Goal: Transaction & Acquisition: Subscribe to service/newsletter

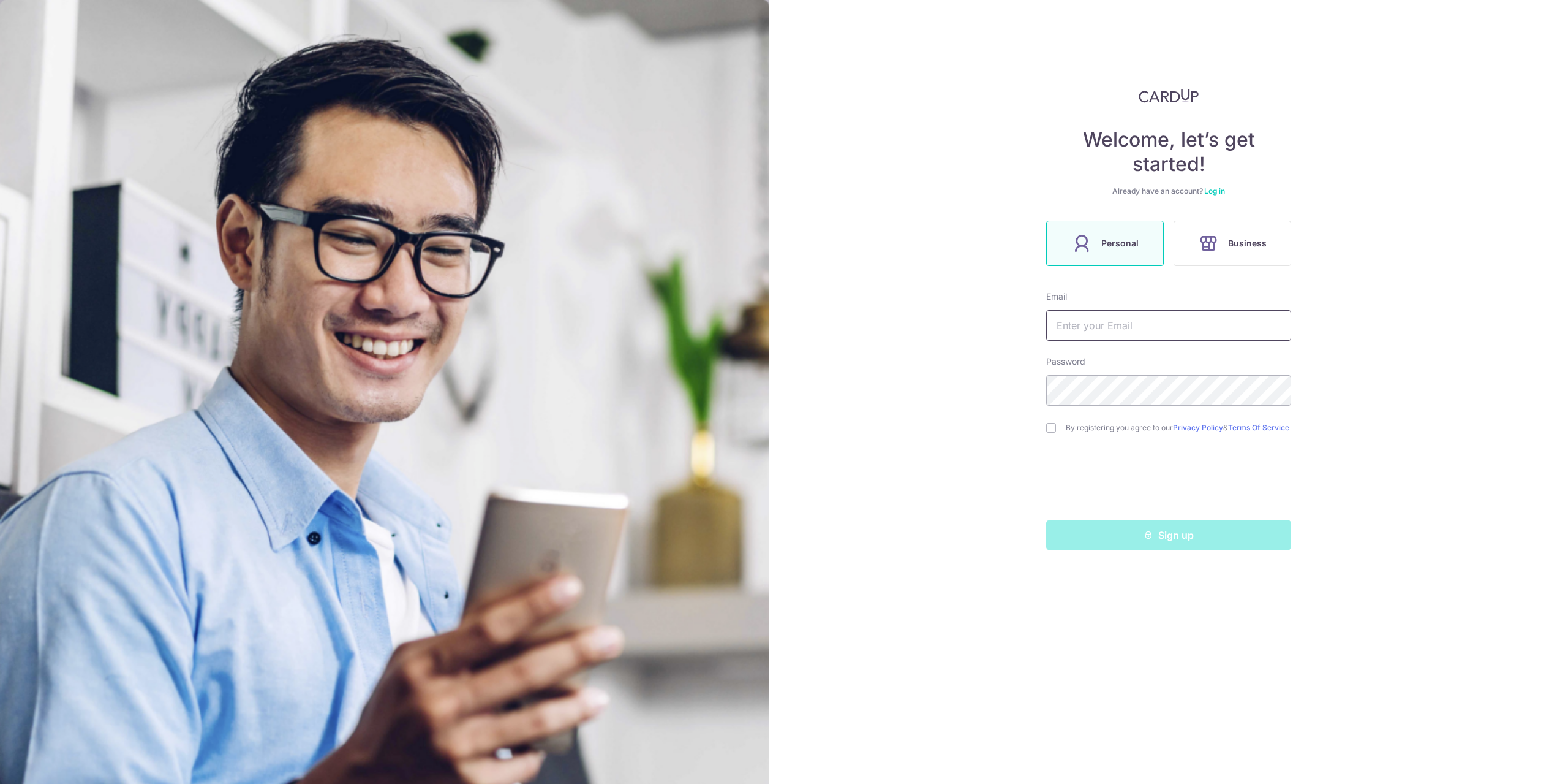
click at [1100, 331] on input "text" at bounding box center [1168, 325] width 245 height 30
click at [995, 392] on div "Welcome, let’s get started! Already have an account? Log in Personal Business E…" at bounding box center [1168, 392] width 798 height 784
click at [1196, 333] on input "[EMAIL_ADDRESS][DOMAIN_NAME]" at bounding box center [1168, 325] width 245 height 30
type input "[EMAIL_ADDRESS][DOMAIN_NAME]"
click at [1054, 426] on input "checkbox" at bounding box center [1050, 427] width 10 height 10
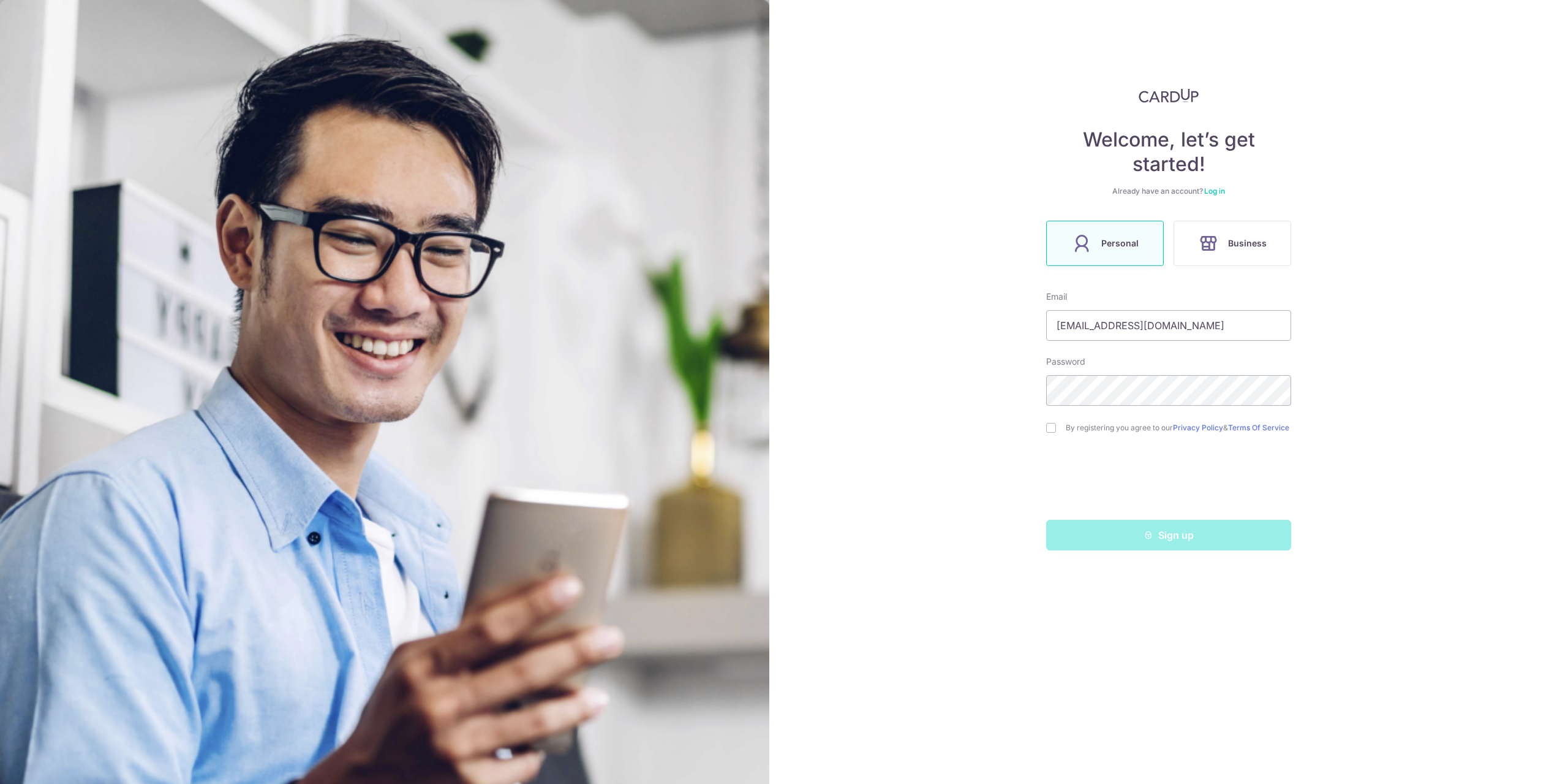
checkbox input "true"
click at [1221, 329] on input "[EMAIL_ADDRESS][DOMAIN_NAME]" at bounding box center [1168, 325] width 245 height 30
type input "[EMAIL_ADDRESS][DOMAIN_NAME]"
click at [1114, 535] on button "Sign up" at bounding box center [1168, 535] width 245 height 30
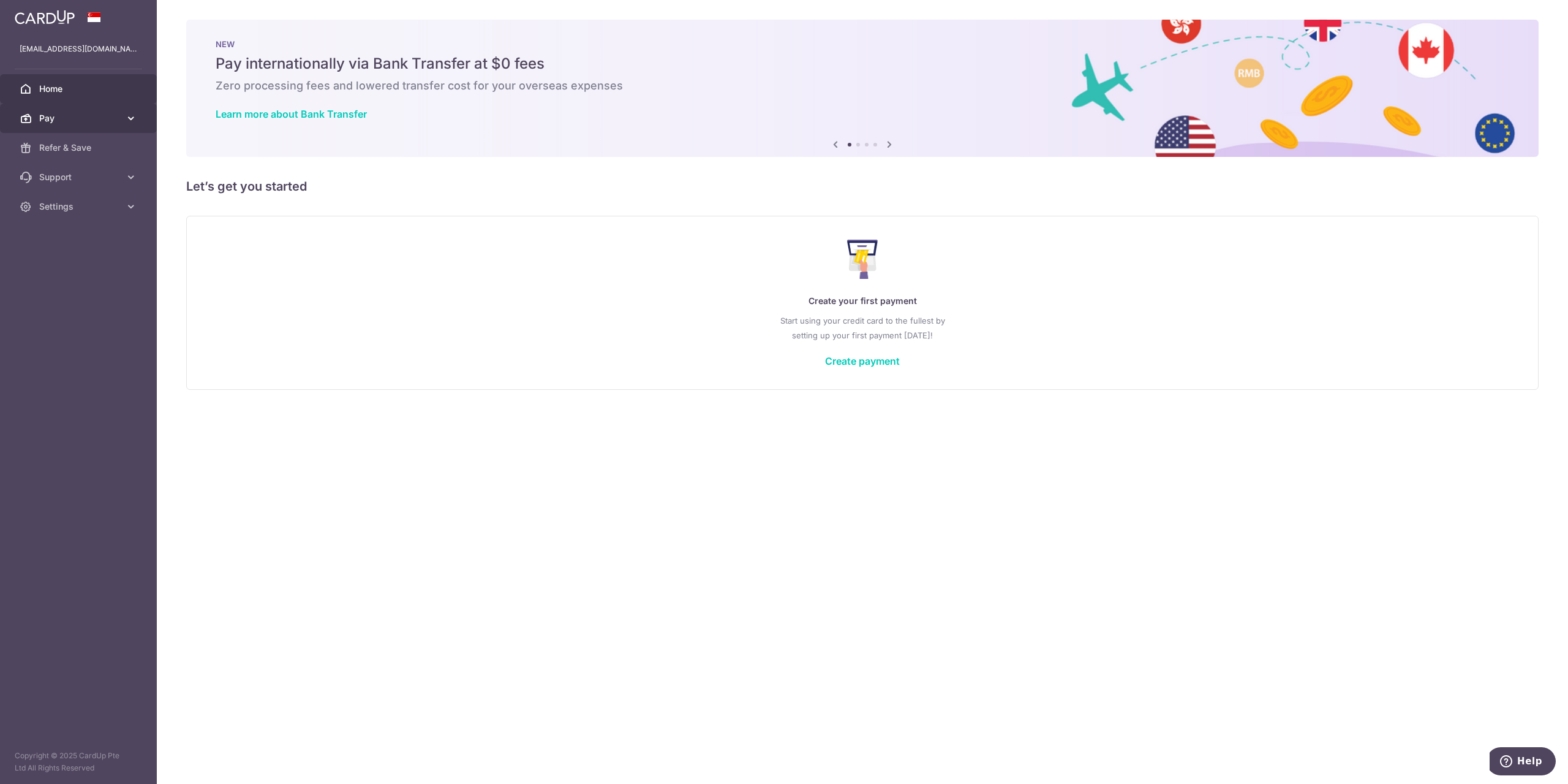
click at [112, 112] on span "Pay" at bounding box center [79, 118] width 81 height 12
click at [80, 143] on span "Payments" at bounding box center [79, 148] width 81 height 12
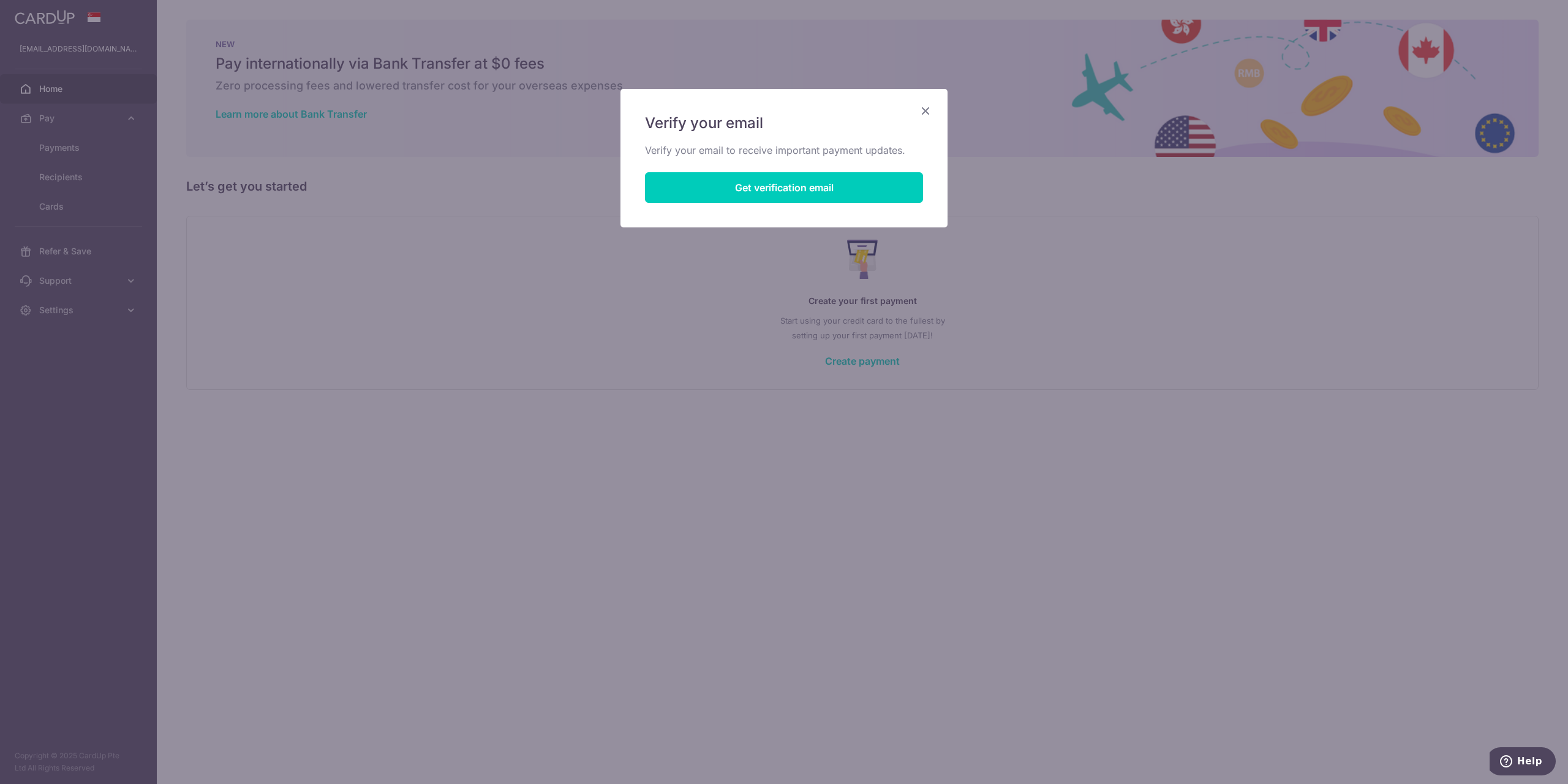
click at [919, 113] on icon "Close" at bounding box center [925, 110] width 15 height 16
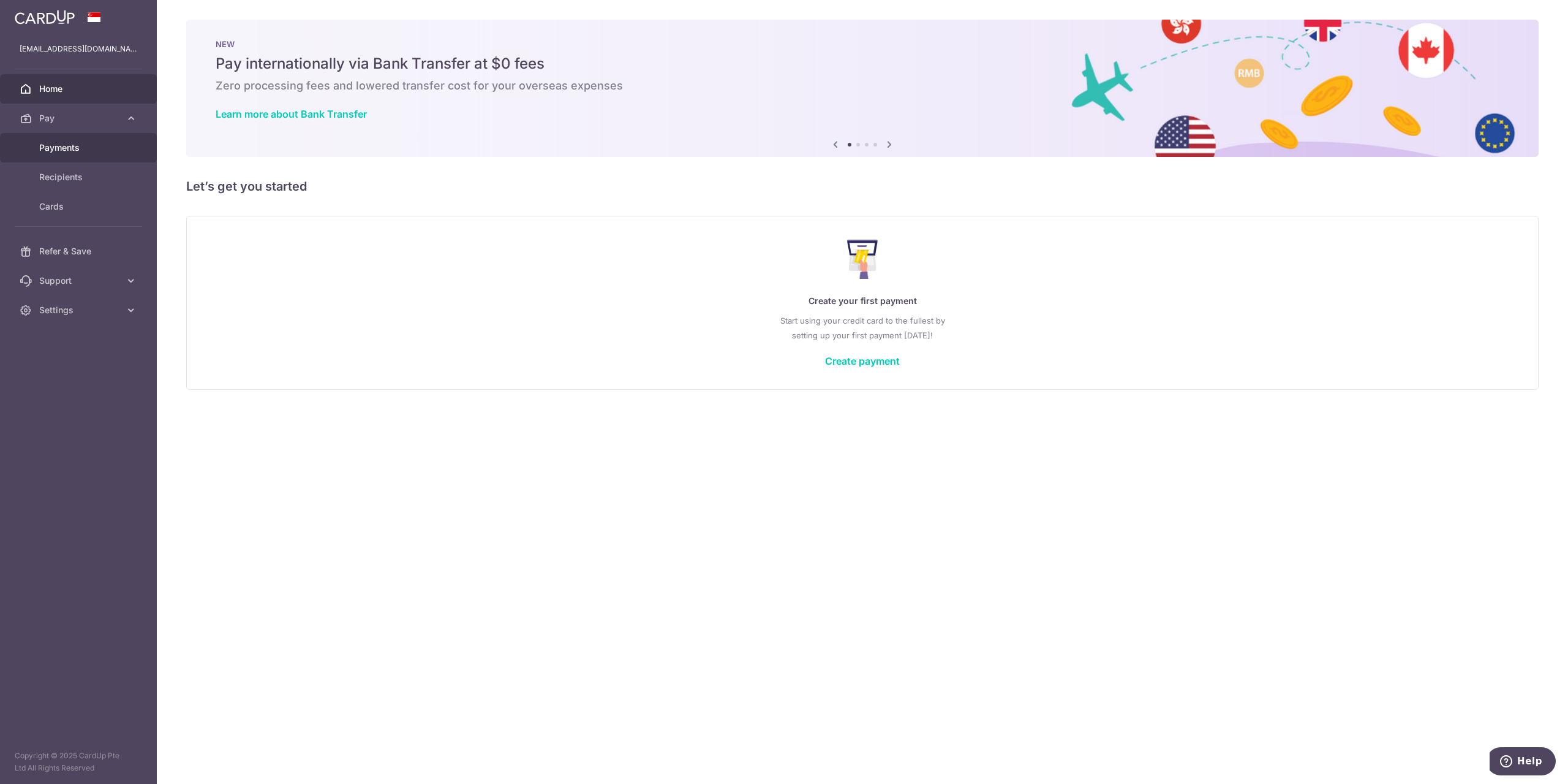
click at [76, 144] on span "Payments" at bounding box center [79, 148] width 81 height 12
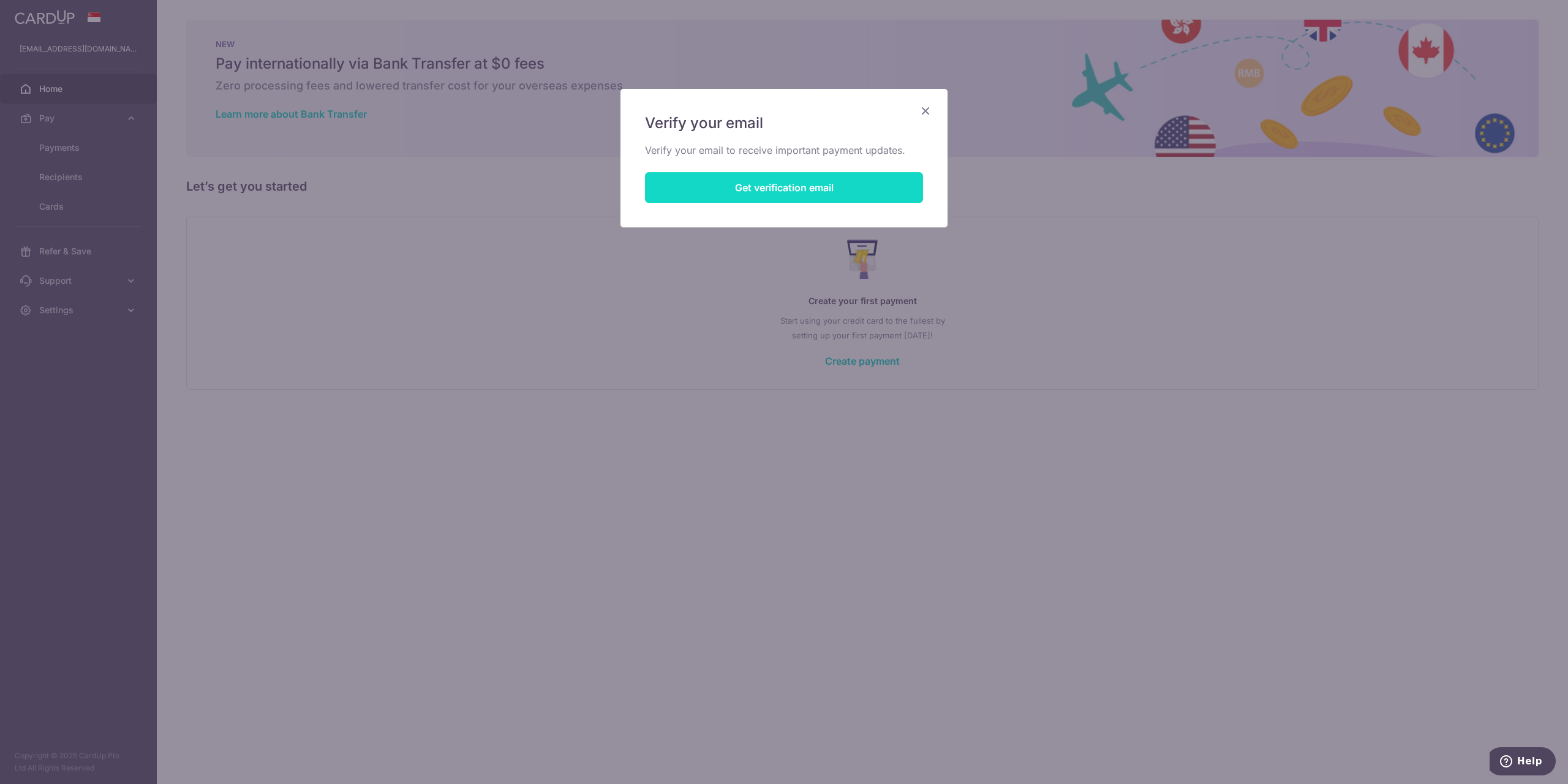
click at [680, 188] on button "Get verification email" at bounding box center [784, 187] width 278 height 30
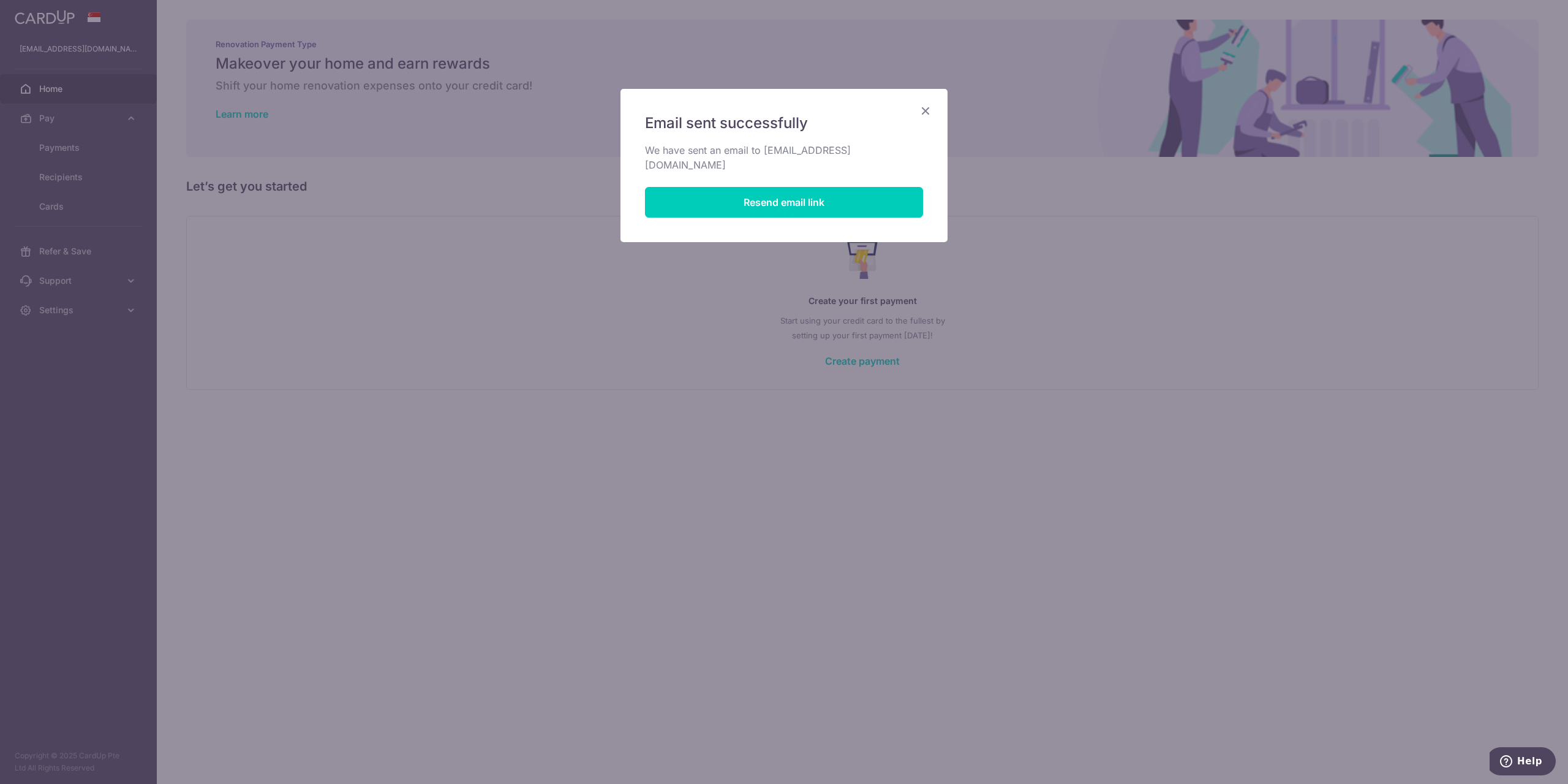
click at [919, 108] on icon "Close" at bounding box center [925, 110] width 15 height 16
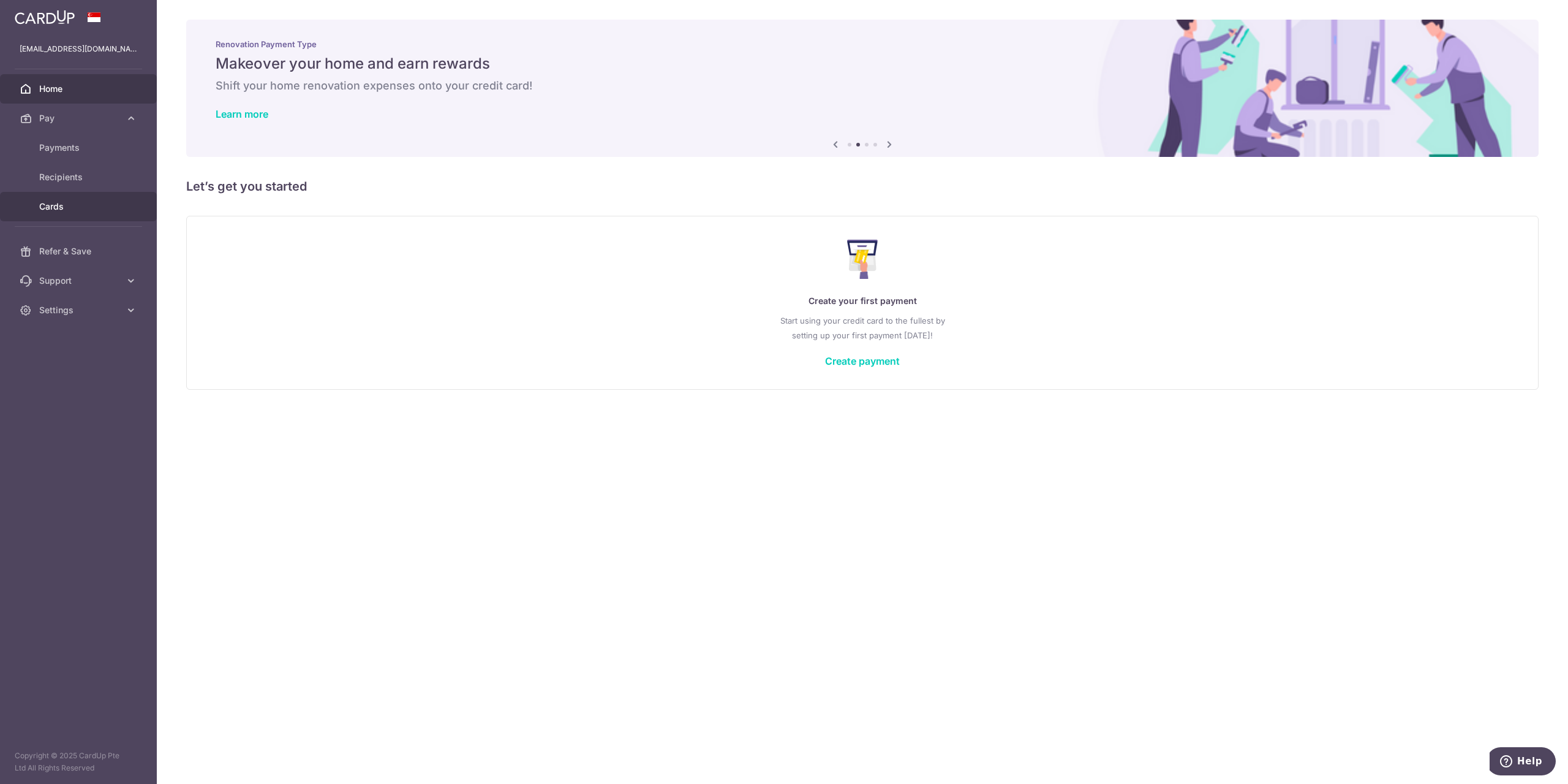
click at [87, 192] on link "Cards" at bounding box center [78, 207] width 156 height 30
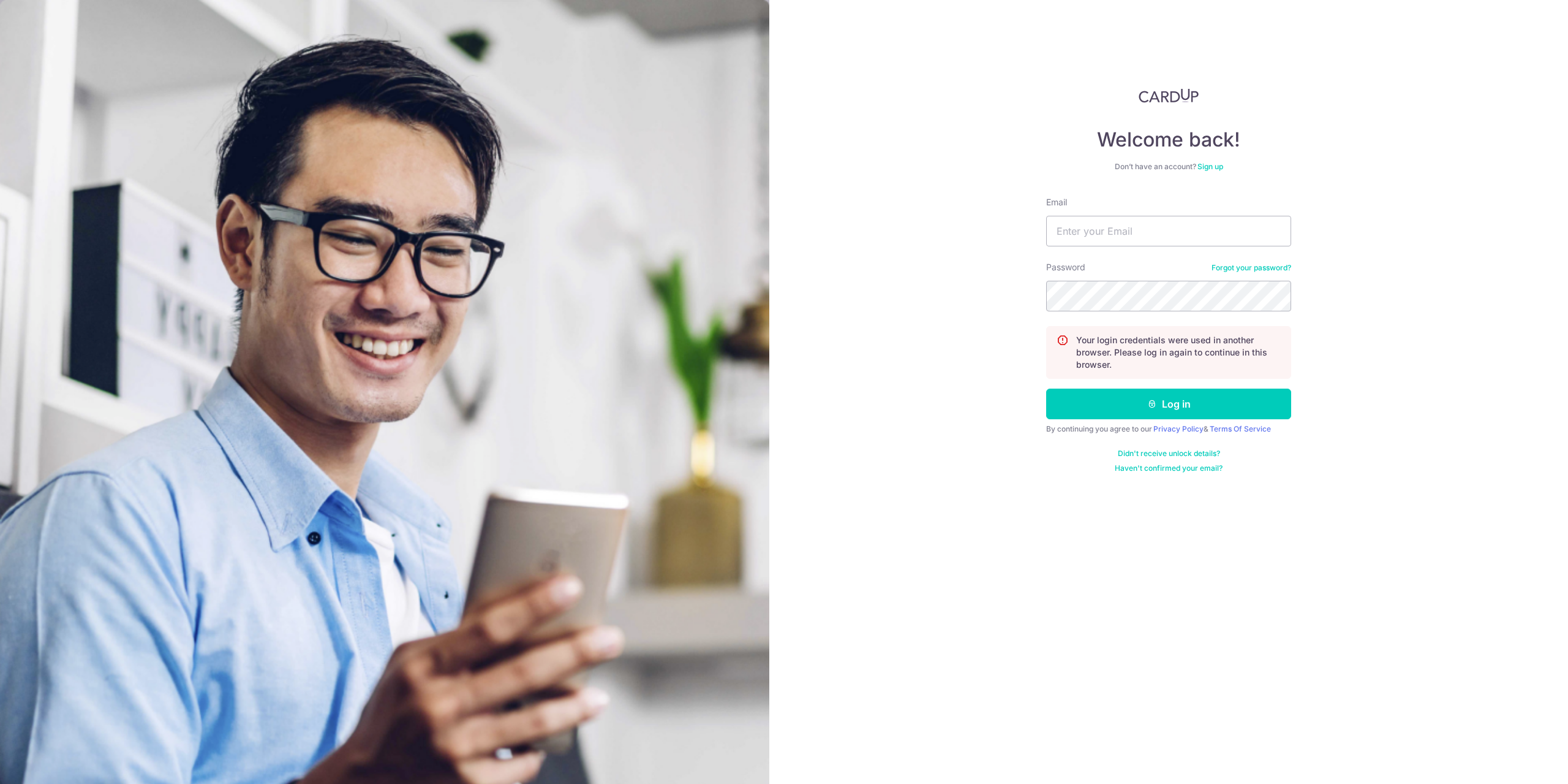
type input "[EMAIL_ADDRESS][DOMAIN_NAME]"
